Goal: Download file/media

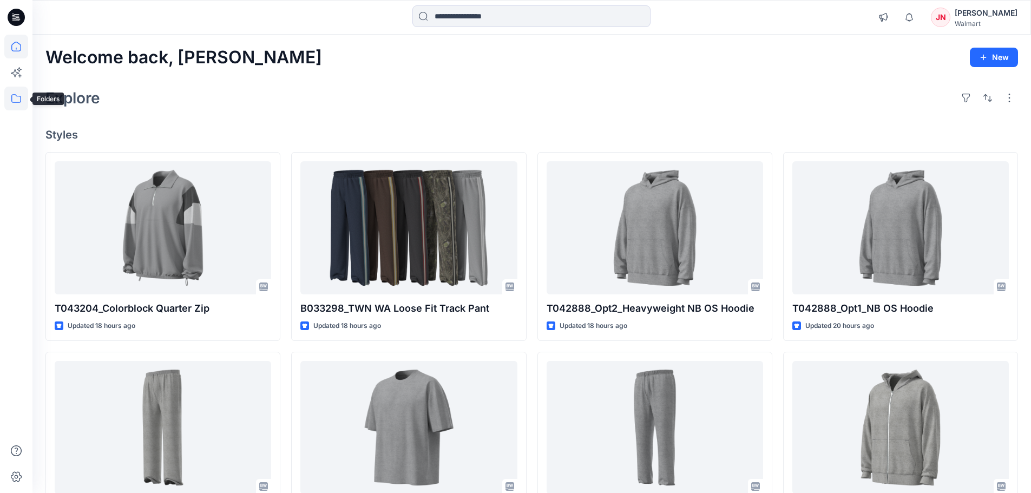
click at [16, 103] on icon at bounding box center [16, 99] width 24 height 24
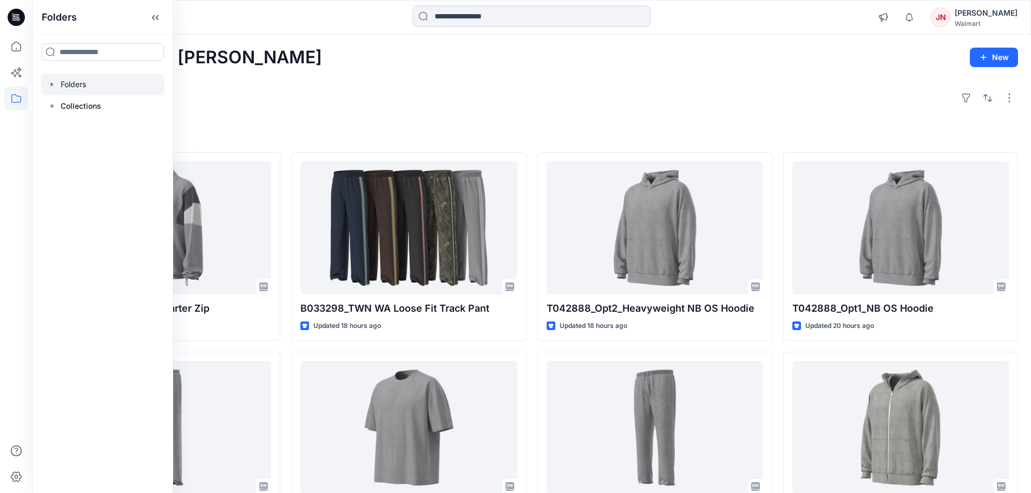
click at [71, 85] on div at bounding box center [102, 85] width 123 height 22
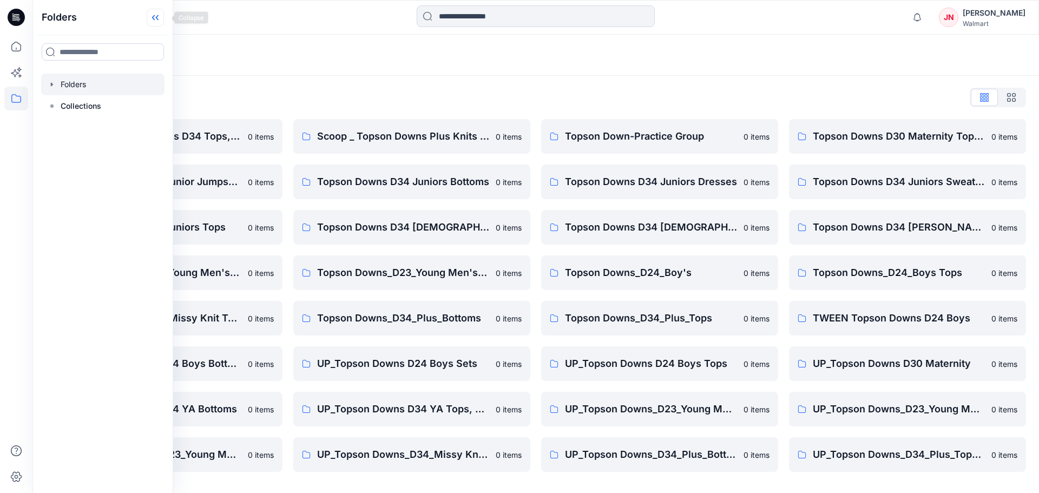
click at [158, 17] on icon at bounding box center [155, 18] width 17 height 18
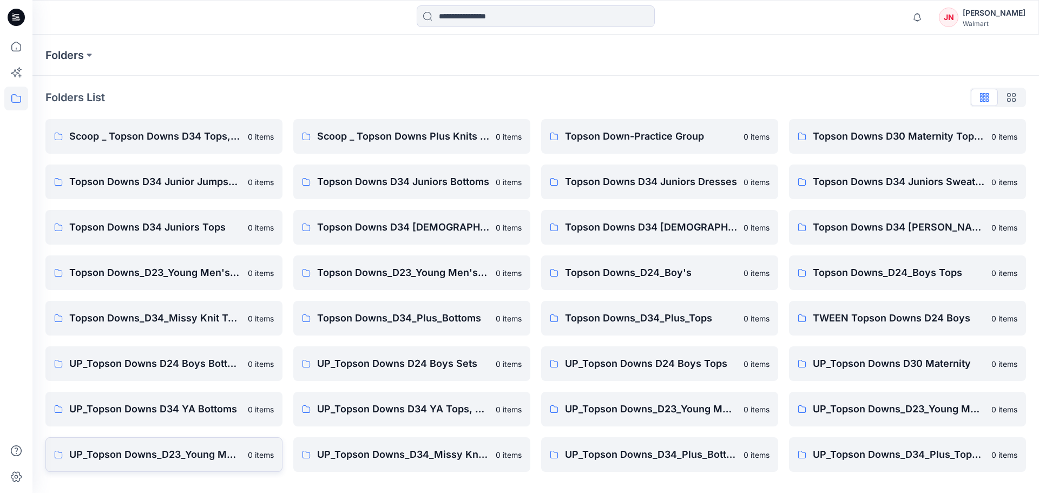
click at [200, 454] on p "UP_Topson Downs_D23_Young Men's Tops" at bounding box center [155, 454] width 172 height 15
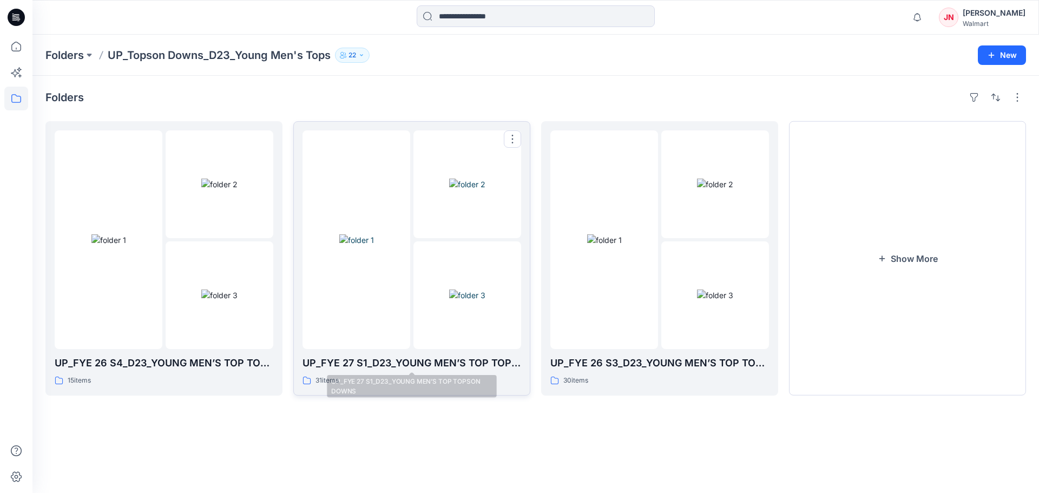
click at [403, 359] on p "UP_FYE 27 S1_D23_YOUNG MEN’S TOP TOPSON DOWNS" at bounding box center [411, 362] width 219 height 15
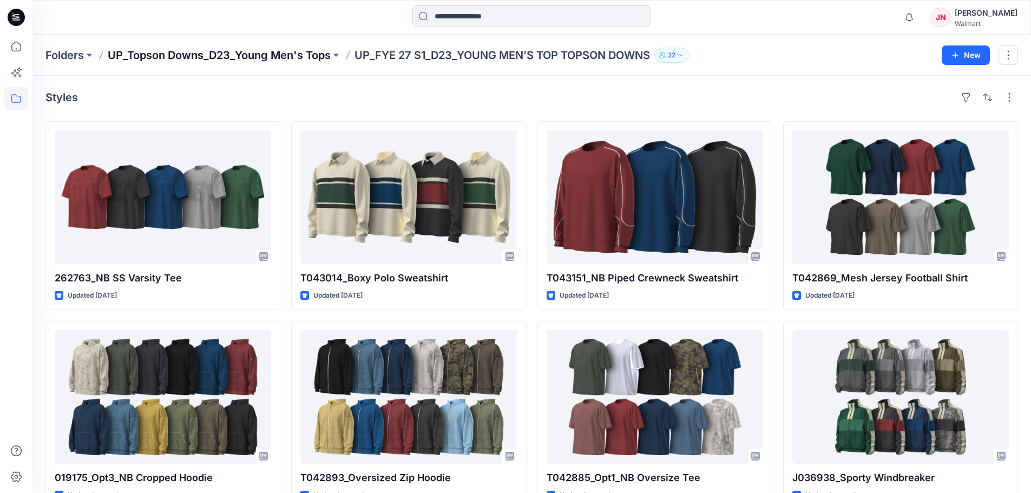
click at [268, 58] on p "UP_Topson Downs_D23_Young Men's Tops" at bounding box center [219, 55] width 223 height 15
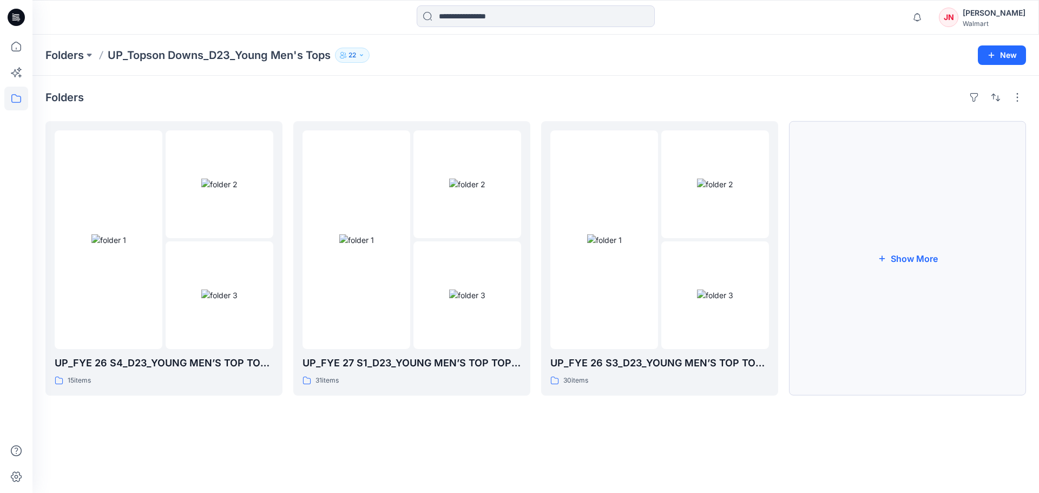
click at [825, 360] on button "Show More" at bounding box center [907, 258] width 237 height 274
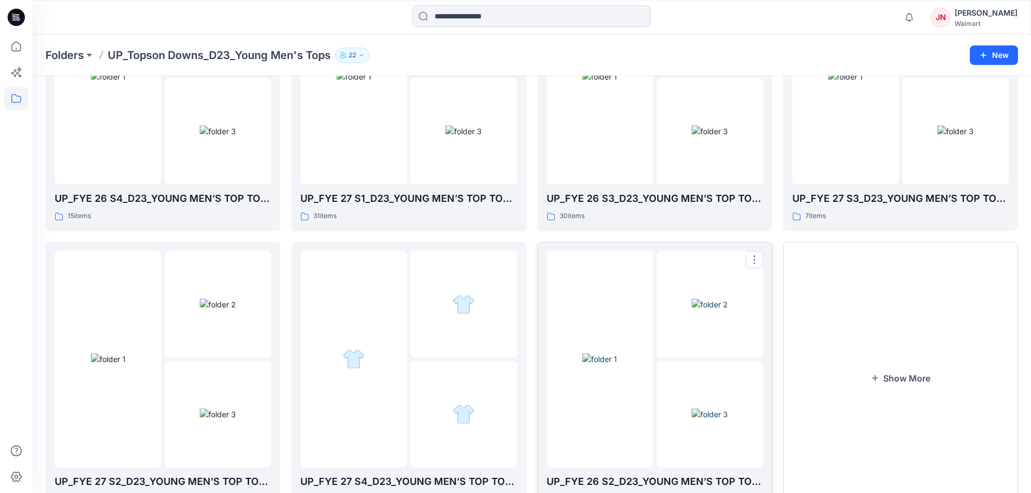
scroll to position [214, 0]
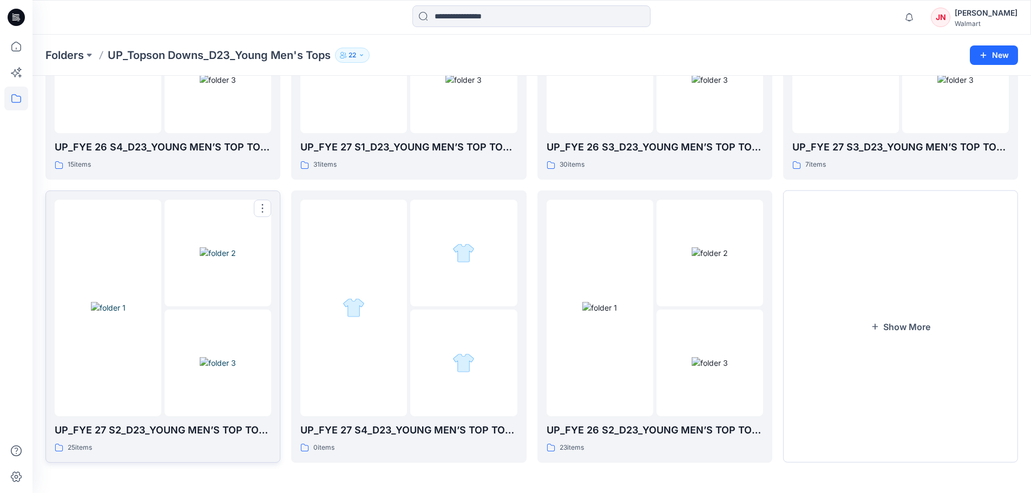
click at [230, 368] on img at bounding box center [218, 362] width 36 height 11
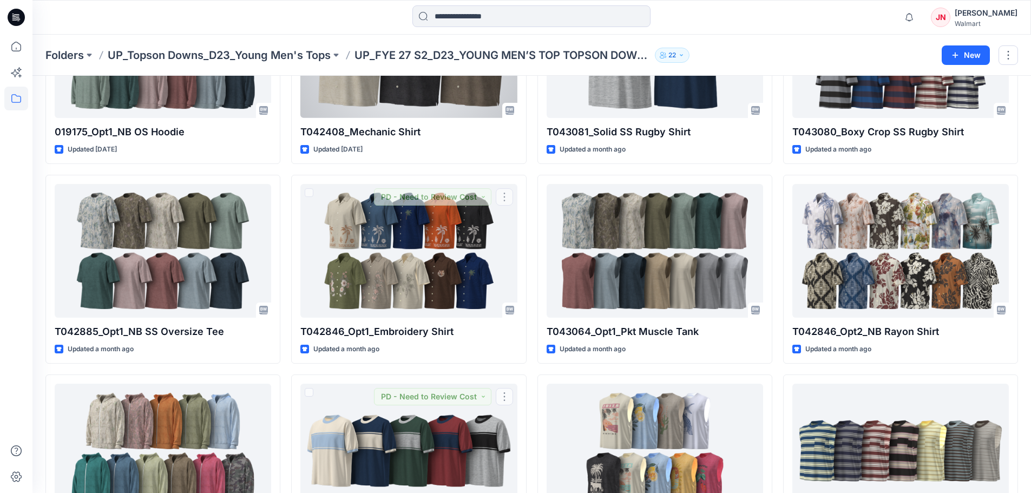
scroll to position [1, 0]
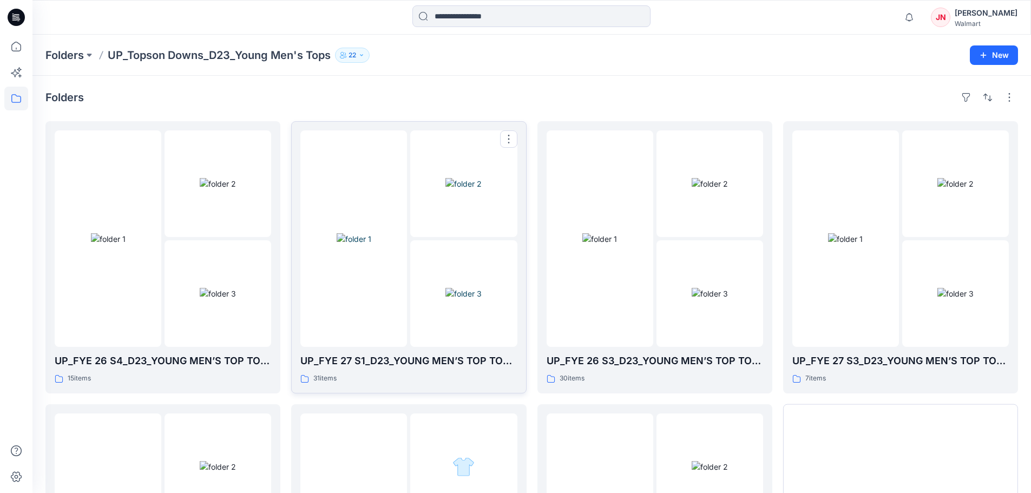
click at [445, 299] on img at bounding box center [463, 293] width 36 height 11
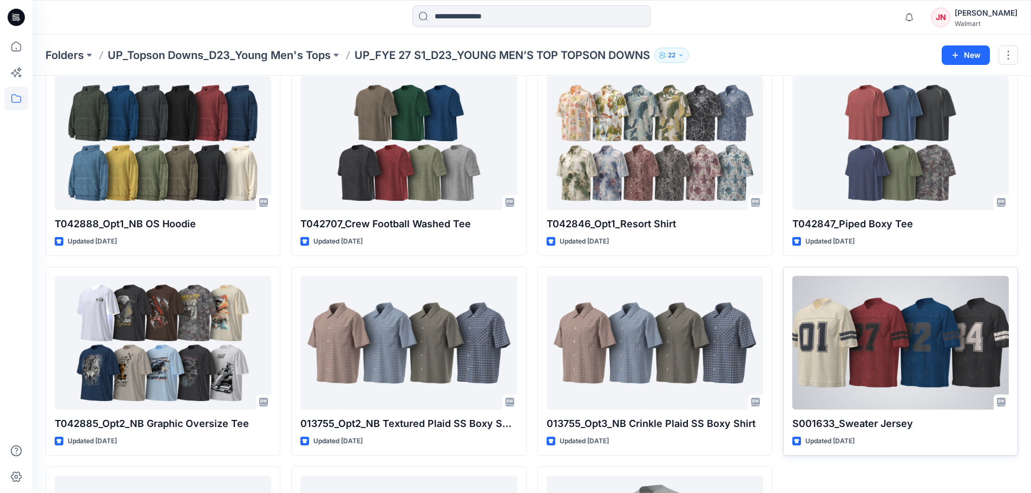
scroll to position [958, 0]
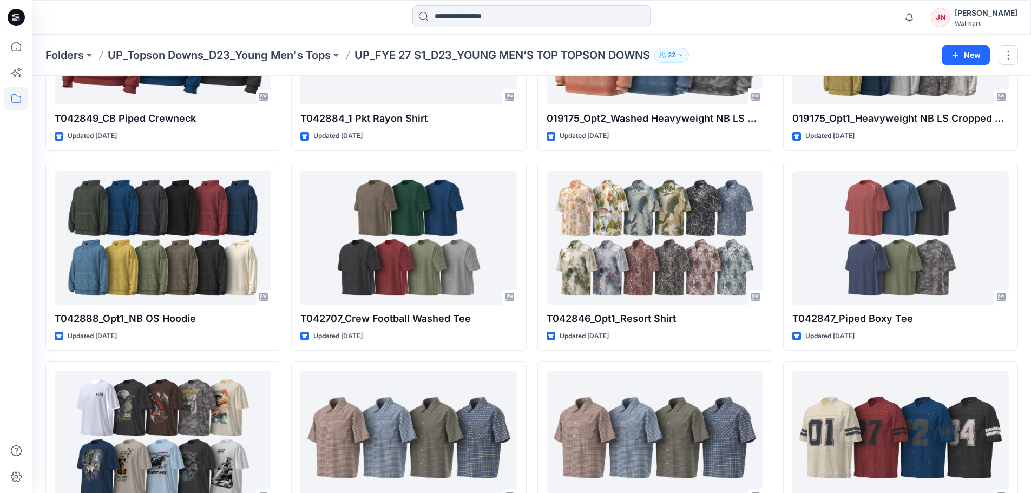
click at [968, 18] on div "JN [PERSON_NAME] Walmart" at bounding box center [974, 17] width 87 height 22
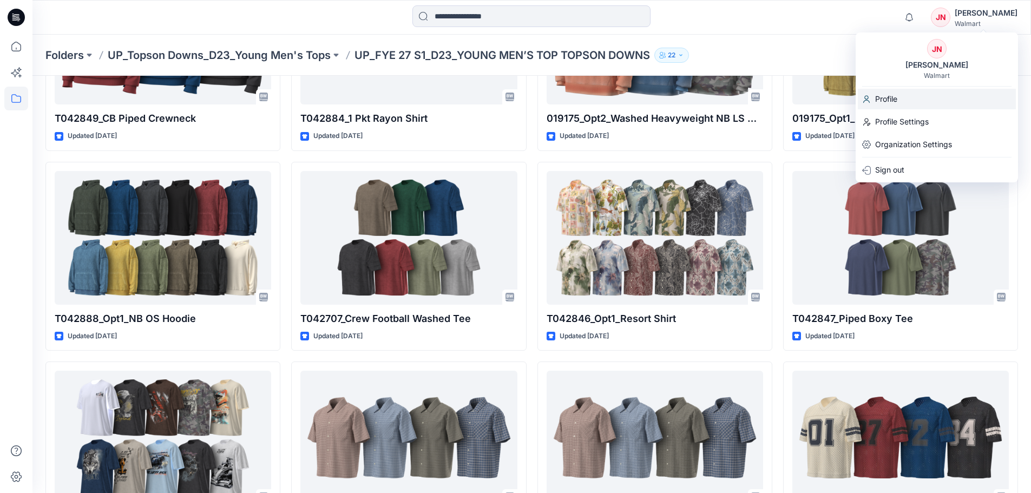
click at [881, 101] on p "Profile" at bounding box center [886, 99] width 22 height 21
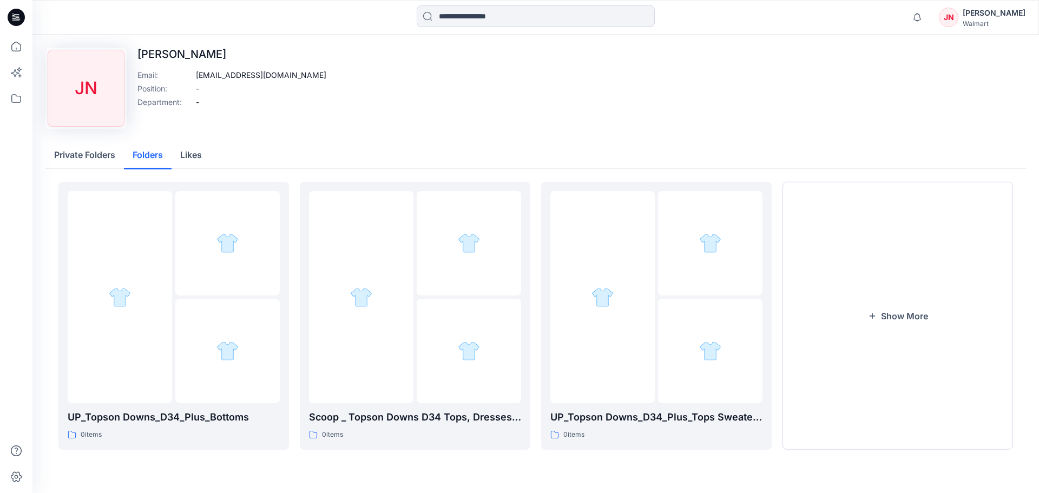
click at [151, 155] on button "Folders" at bounding box center [148, 156] width 48 height 28
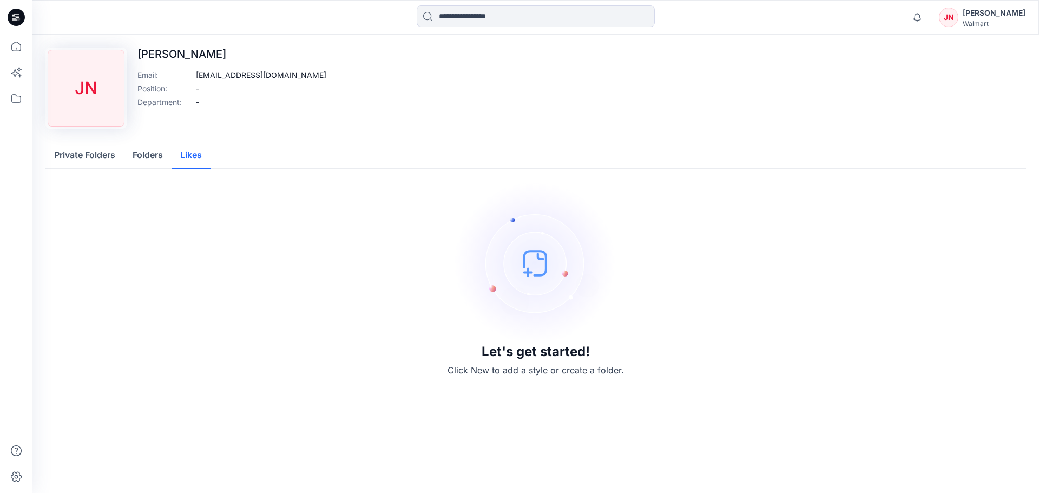
click at [196, 157] on button "Likes" at bounding box center [191, 156] width 39 height 28
click at [11, 45] on icon at bounding box center [16, 47] width 24 height 24
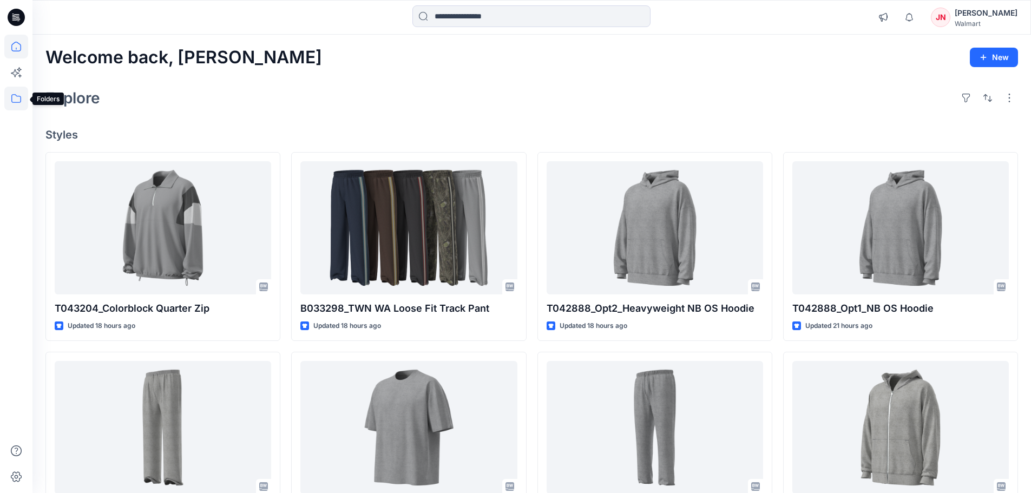
click at [15, 100] on icon at bounding box center [16, 99] width 24 height 24
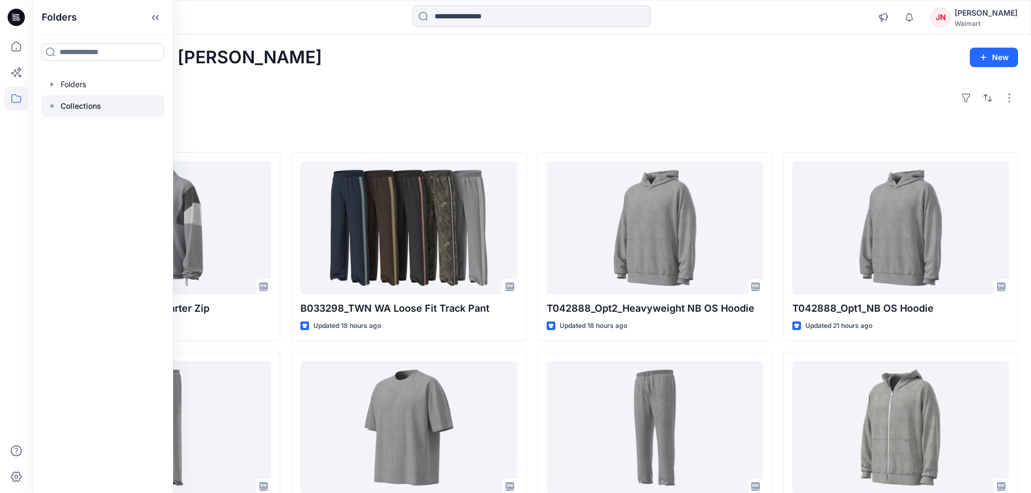
click at [78, 109] on p "Collections" at bounding box center [81, 106] width 41 height 13
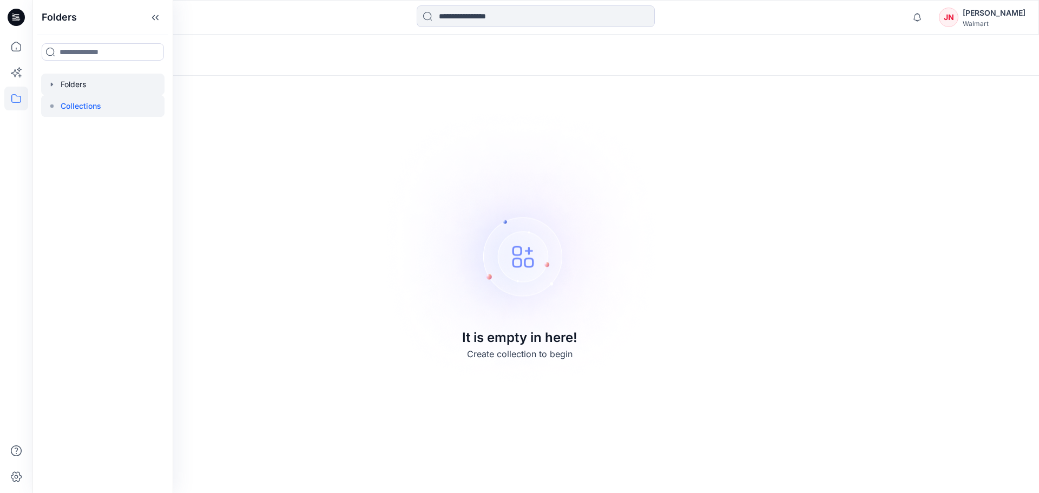
click at [69, 84] on div at bounding box center [102, 85] width 123 height 22
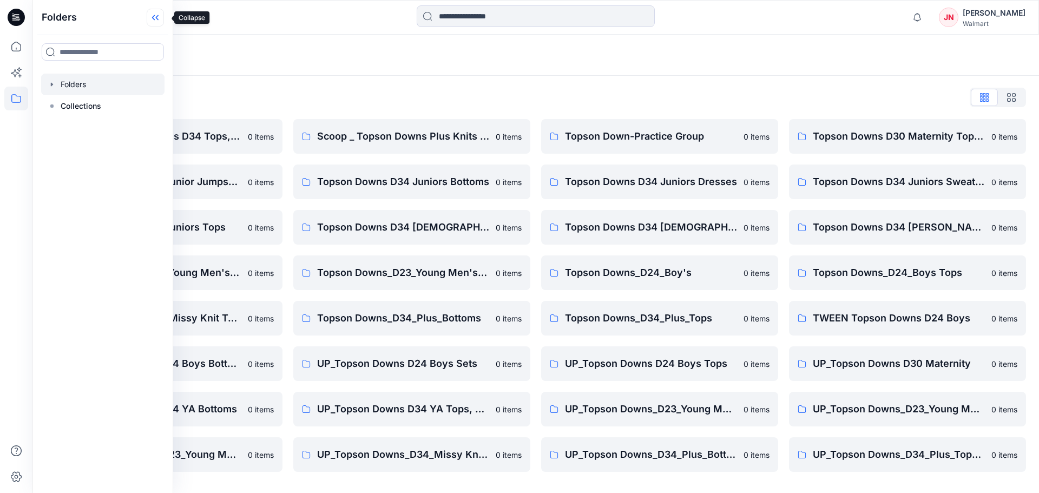
click at [162, 20] on icon at bounding box center [155, 18] width 17 height 18
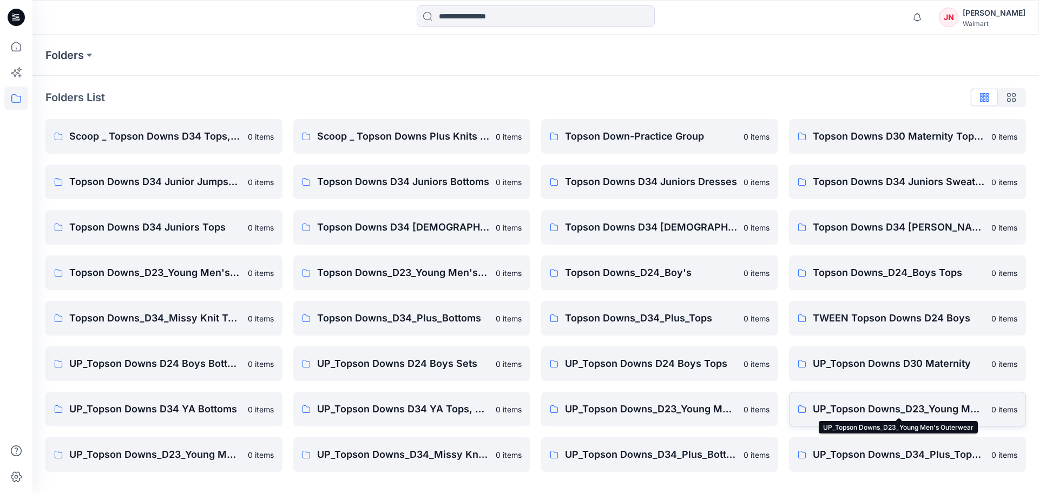
click at [848, 409] on p "UP_Topson Downs_D23_Young Men's Outerwear" at bounding box center [899, 408] width 172 height 15
click at [207, 456] on p "UP_Topson Downs_D23_Young Men's Tops" at bounding box center [155, 454] width 172 height 15
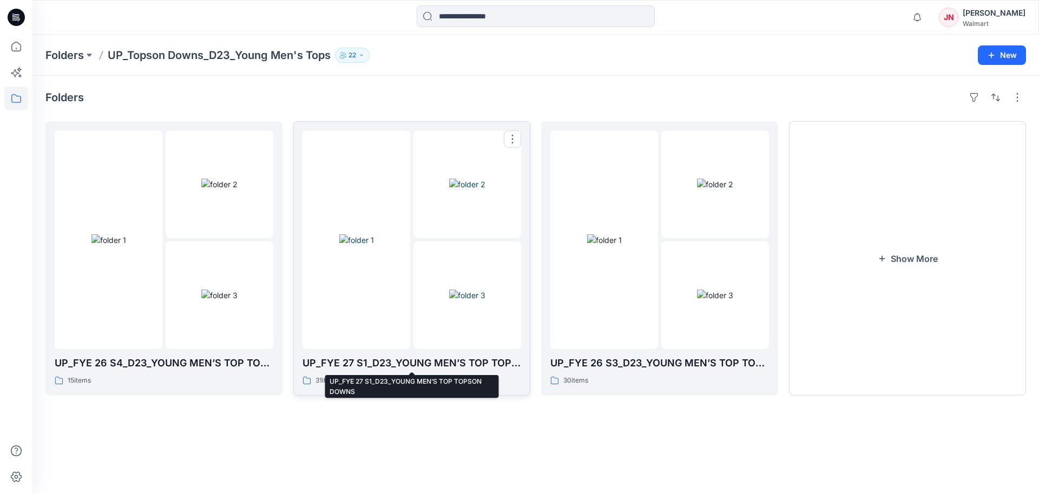
click at [353, 358] on p "UP_FYE 27 S1_D23_YOUNG MEN’S TOP TOPSON DOWNS" at bounding box center [411, 362] width 219 height 15
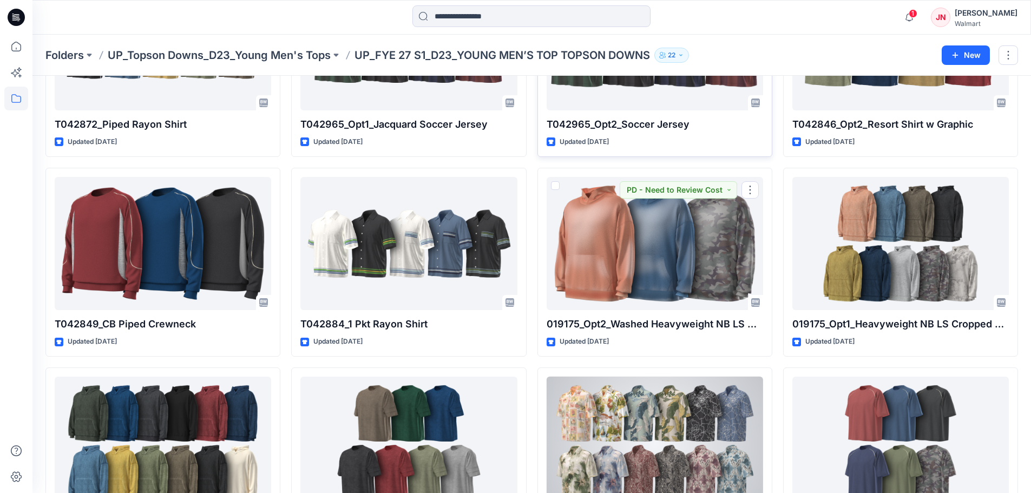
scroll to position [757, 0]
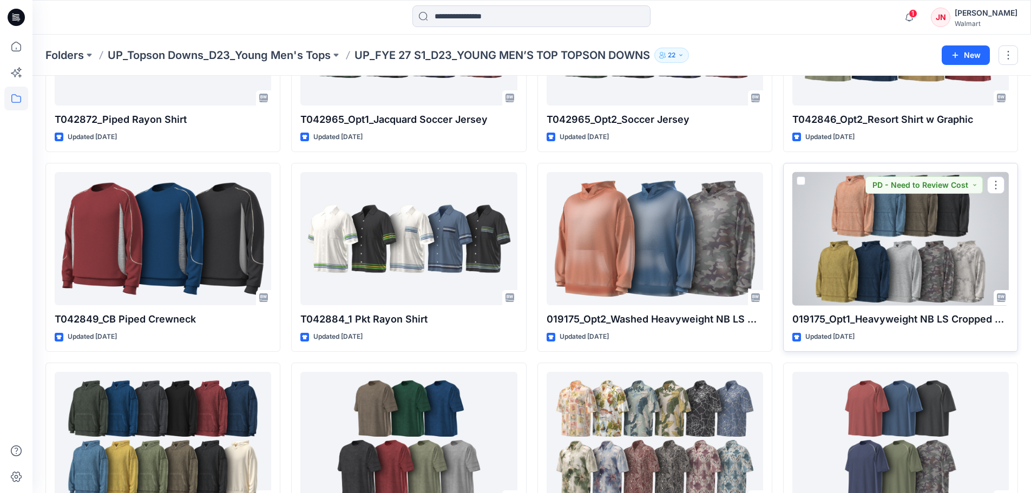
click at [860, 279] on div at bounding box center [900, 239] width 216 height 134
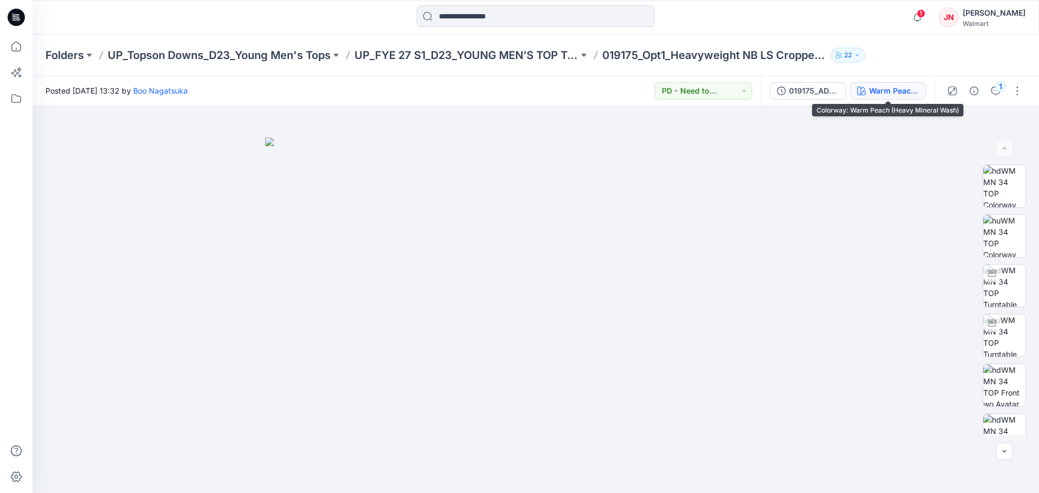
click at [889, 93] on div "Warm Peach (Heavy Mineral Wash)" at bounding box center [894, 91] width 50 height 12
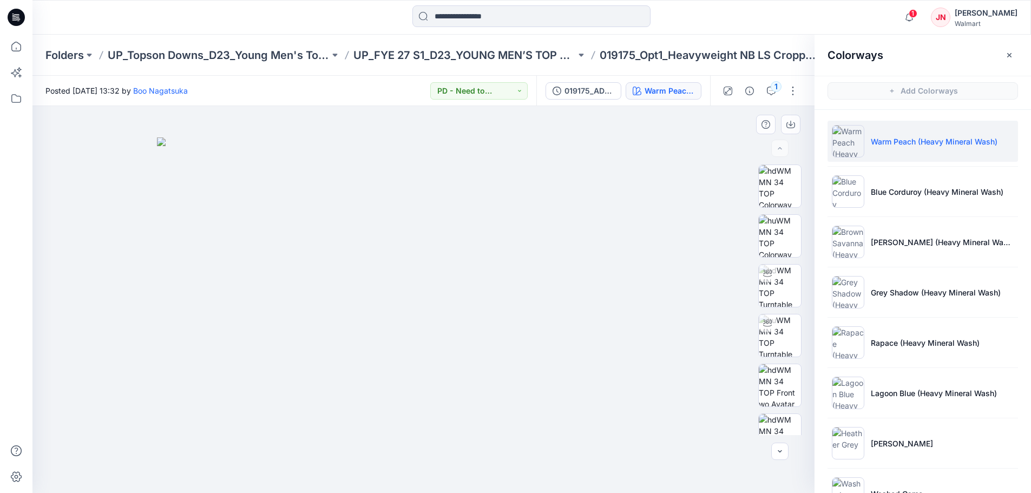
click at [661, 294] on img at bounding box center [427, 315] width 541 height 356
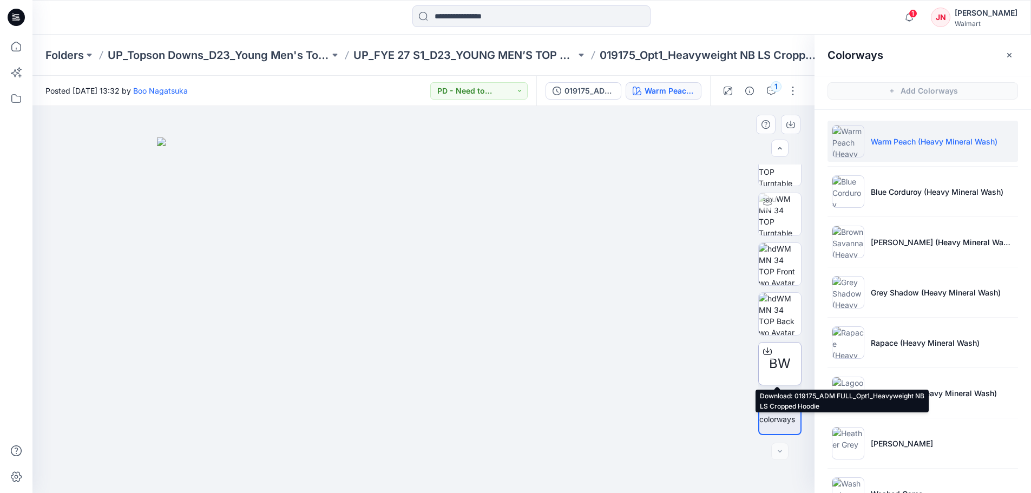
click at [764, 348] on icon at bounding box center [767, 351] width 9 height 9
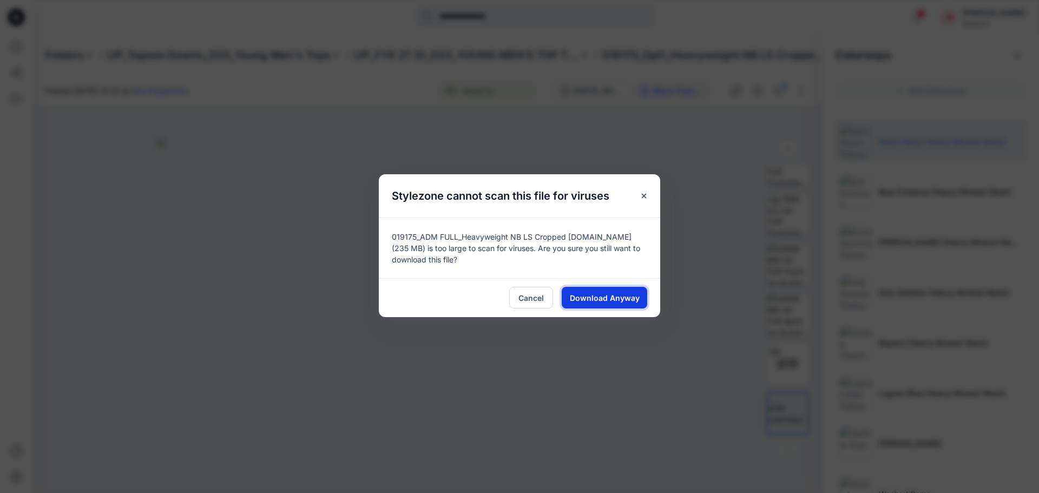
click at [610, 304] on button "Download Anyway" at bounding box center [604, 298] width 85 height 22
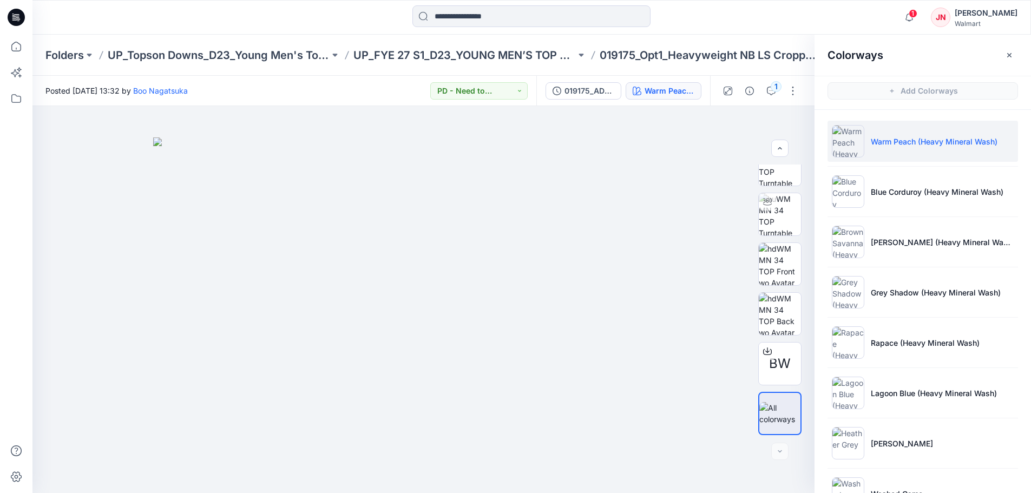
click at [917, 15] on span "1" at bounding box center [912, 13] width 9 height 9
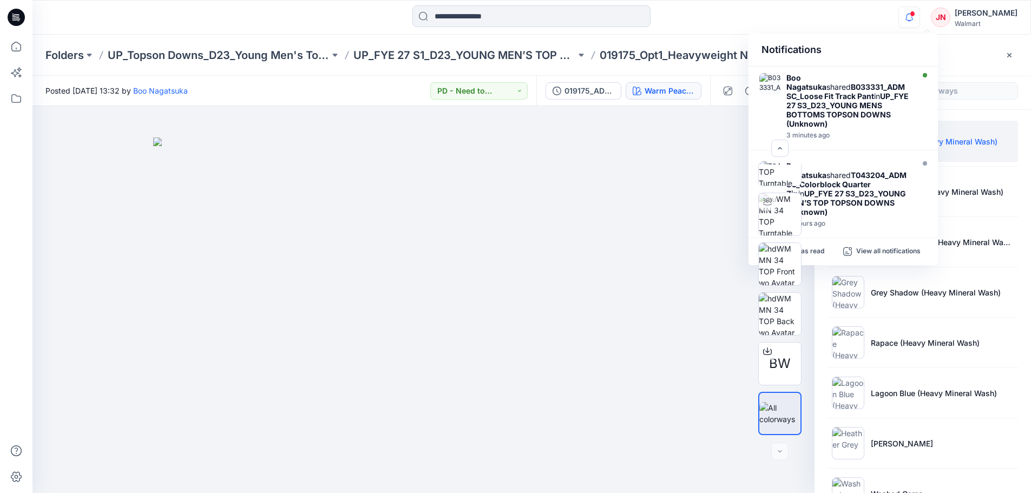
click at [866, 22] on div "Notifications Boo Nagatsuka shared B033331_ADM SC_Loose Fit Track Pant in UP_FY…" at bounding box center [531, 17] width 998 height 24
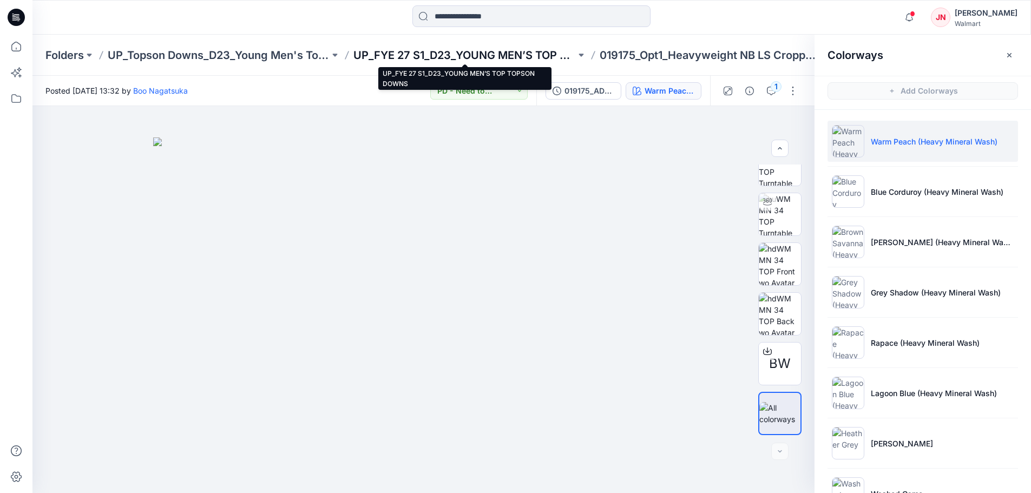
click at [390, 56] on p "UP_FYE 27 S1_D23_YOUNG MEN’S TOP TOPSON DOWNS" at bounding box center [464, 55] width 222 height 15
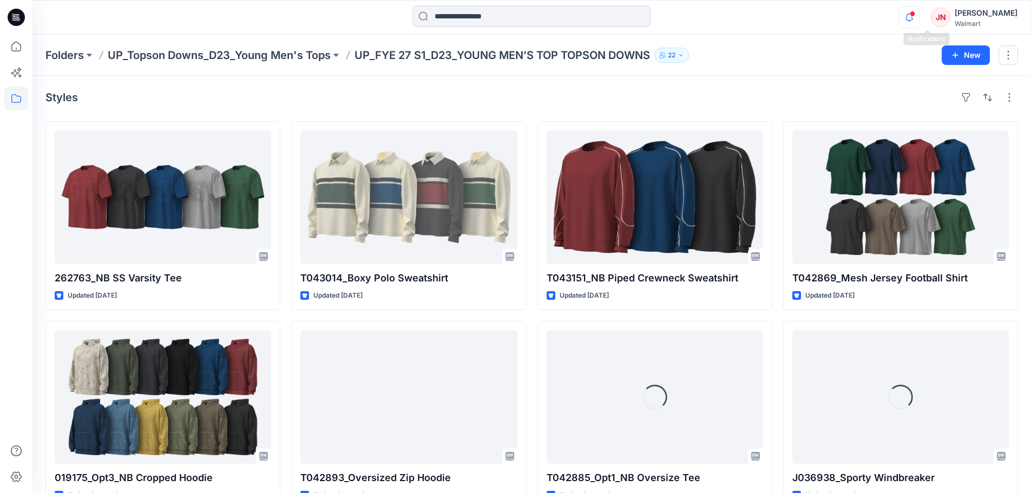
click at [913, 19] on icon "button" at bounding box center [909, 17] width 8 height 7
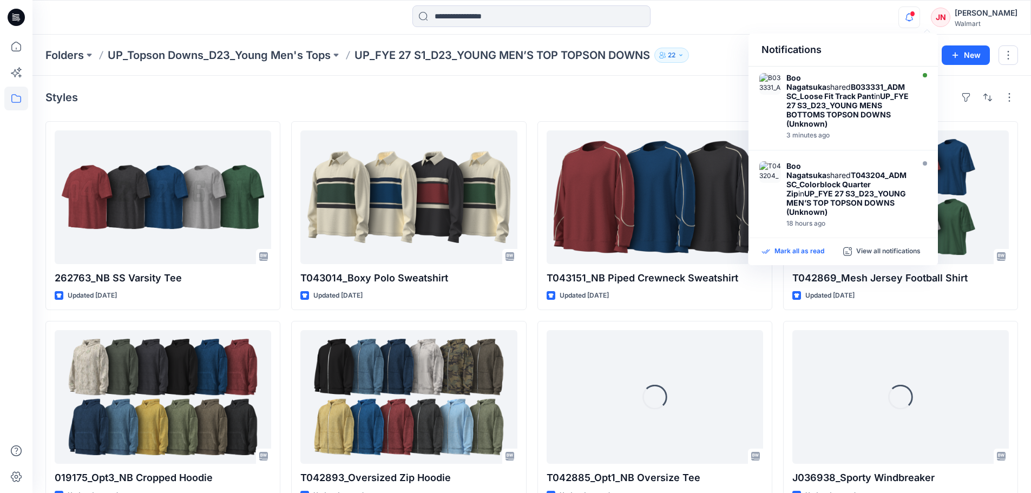
click at [786, 248] on p "Mark all as read" at bounding box center [799, 252] width 50 height 10
